Goal: Task Accomplishment & Management: Manage account settings

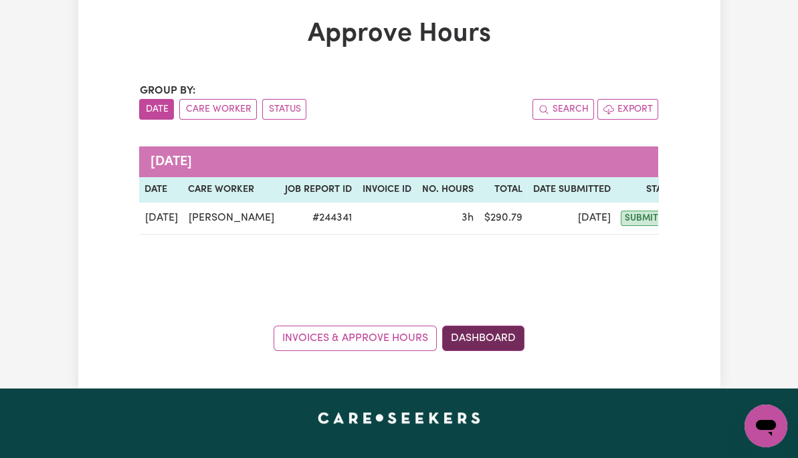
click at [490, 326] on link "Dashboard" at bounding box center [483, 338] width 82 height 25
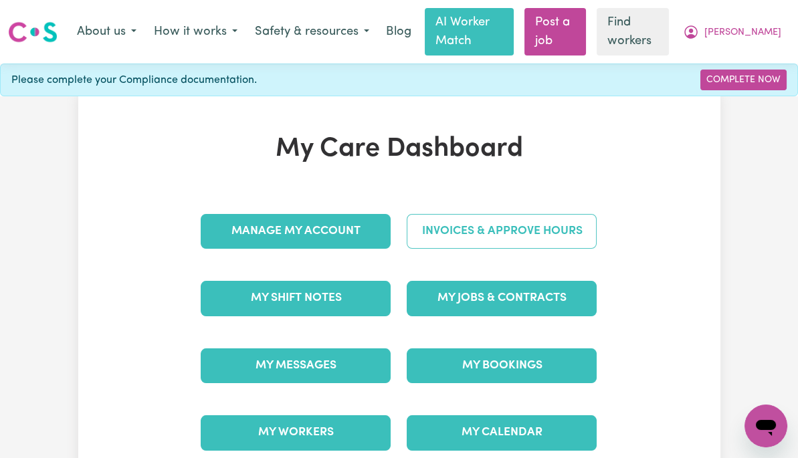
click at [562, 232] on link "Invoices & Approve Hours" at bounding box center [502, 231] width 190 height 35
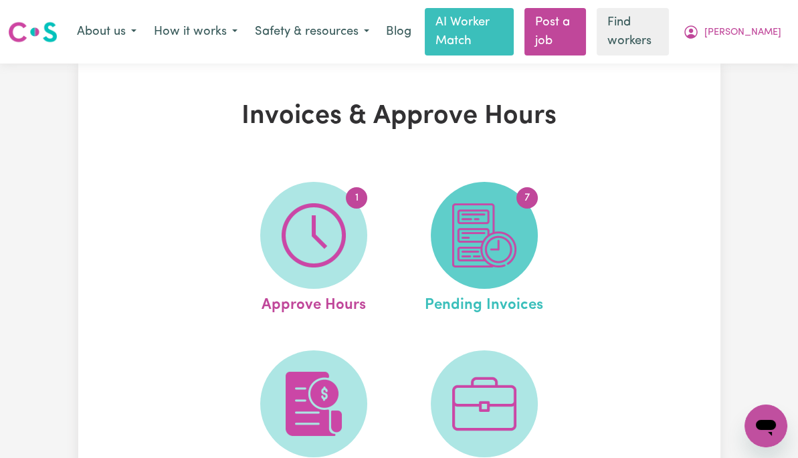
click at [501, 247] on img at bounding box center [484, 235] width 64 height 64
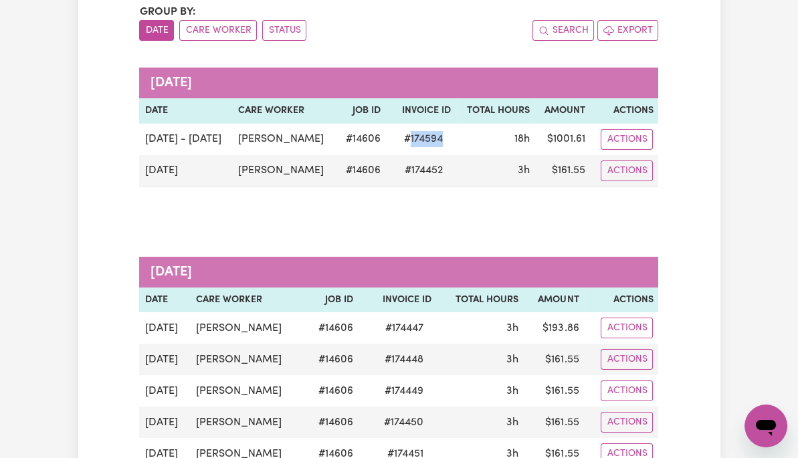
scroll to position [171, 0]
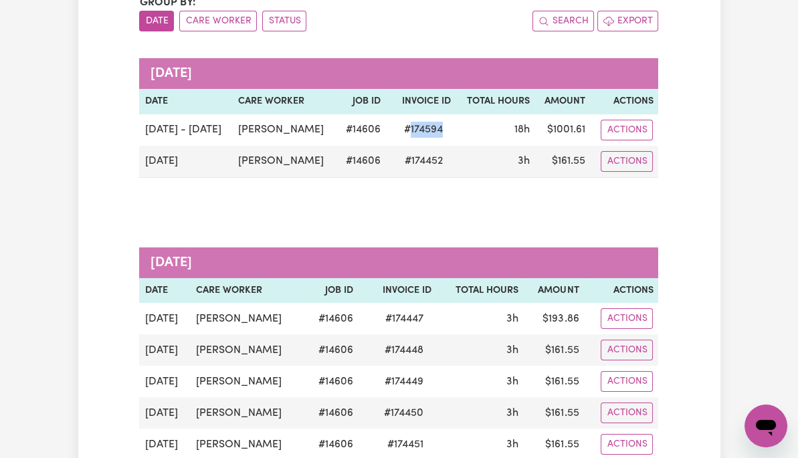
click at [720, 269] on div "Pending Invoices Group by: Date Care Worker Status Search Export [DATE] Date Ca…" at bounding box center [399, 253] width 642 height 647
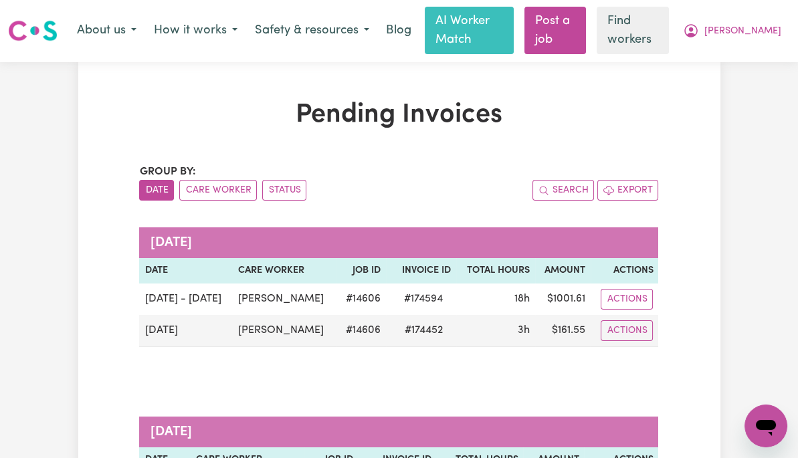
scroll to position [0, 0]
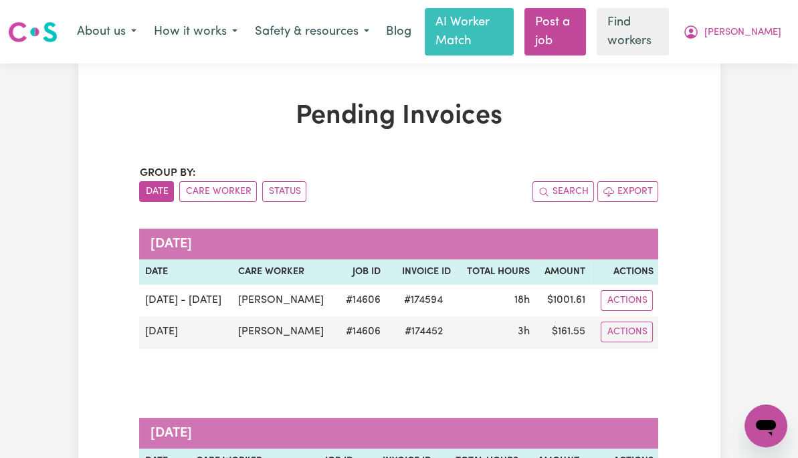
click at [766, 30] on span "[PERSON_NAME]" at bounding box center [742, 32] width 77 height 15
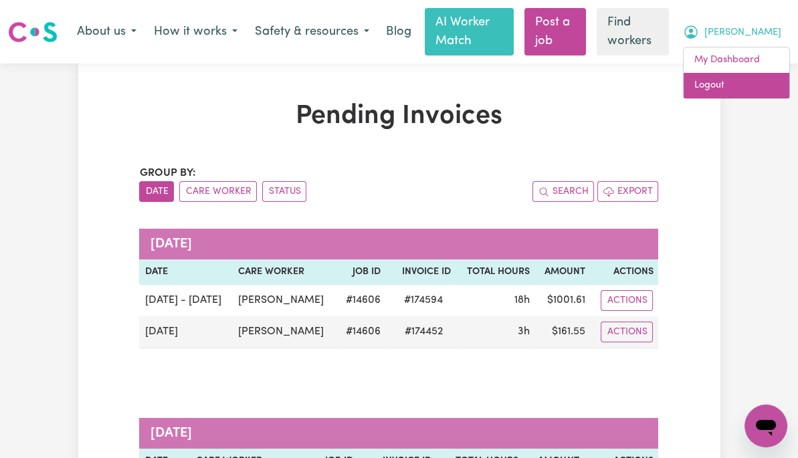
click at [718, 86] on link "Logout" at bounding box center [736, 85] width 106 height 25
